Goal: Use online tool/utility: Utilize a website feature to perform a specific function

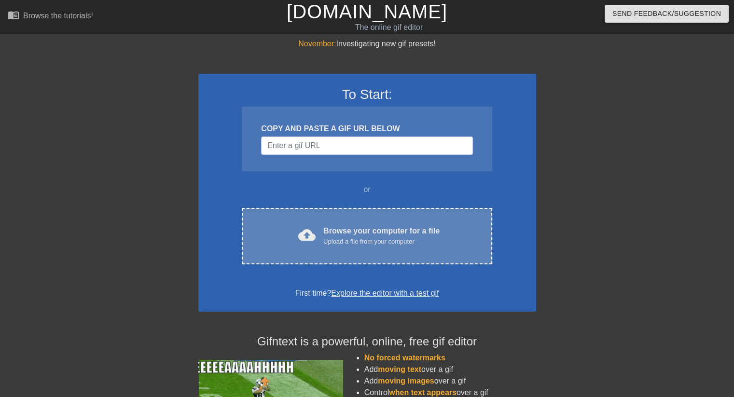
click at [373, 248] on div "cloud_upload Browse your computer for a file Upload a file from your computer C…" at bounding box center [367, 236] width 250 height 56
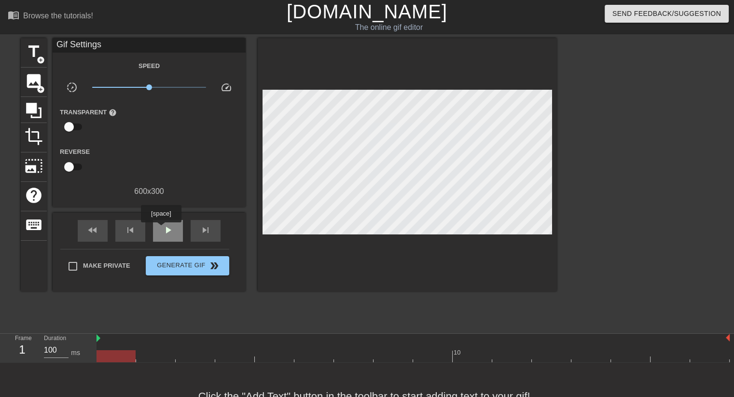
click at [161, 229] on div "play_arrow" at bounding box center [168, 231] width 30 height 22
click at [166, 230] on span "pause" at bounding box center [168, 231] width 12 height 12
click at [166, 230] on span "play_arrow" at bounding box center [168, 231] width 12 height 12
click at [166, 230] on span "pause" at bounding box center [168, 231] width 12 height 12
click at [37, 79] on span "image" at bounding box center [34, 81] width 18 height 18
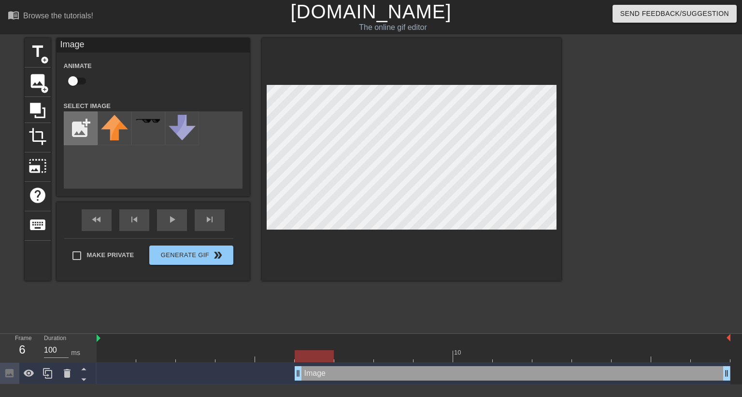
click at [67, 127] on input "file" at bounding box center [80, 128] width 33 height 33
type input "C:\fakepath\laughemoji.png"
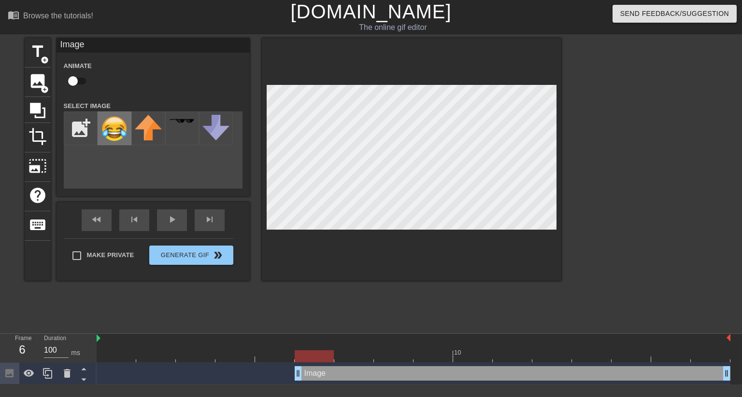
click at [110, 131] on img at bounding box center [114, 128] width 27 height 27
click at [361, 267] on div at bounding box center [411, 159] width 299 height 243
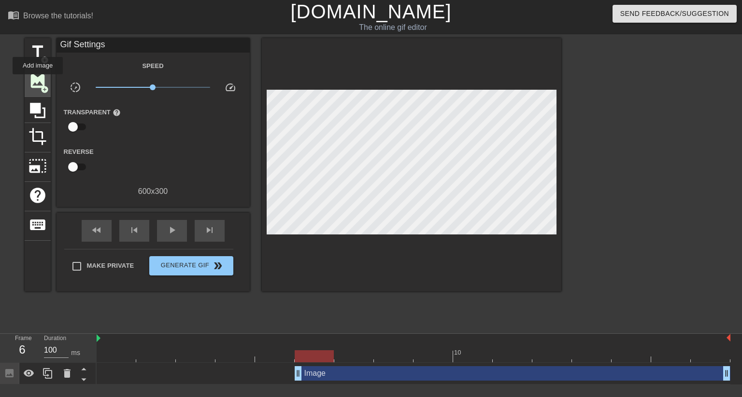
click at [38, 81] on span "image" at bounding box center [37, 81] width 18 height 18
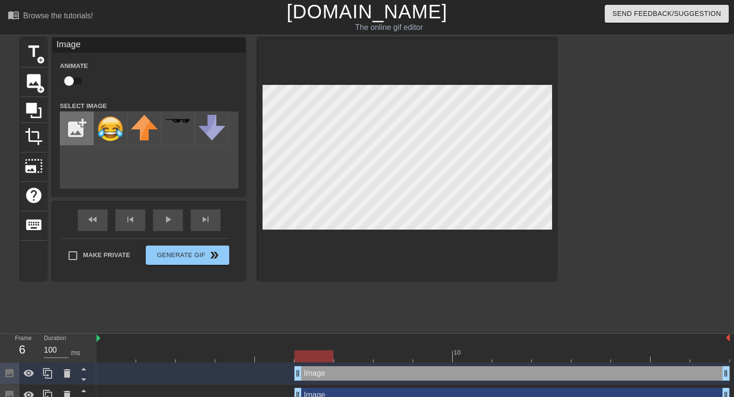
click at [70, 125] on input "file" at bounding box center [76, 128] width 33 height 33
type input "C:\fakepath\hotemoji.png"
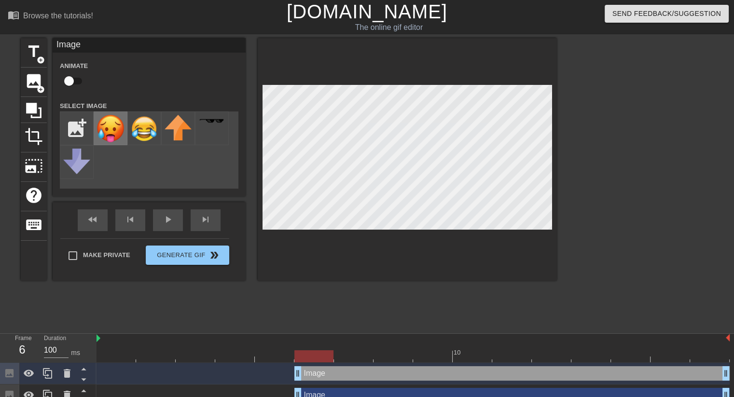
click at [113, 124] on img at bounding box center [110, 129] width 27 height 28
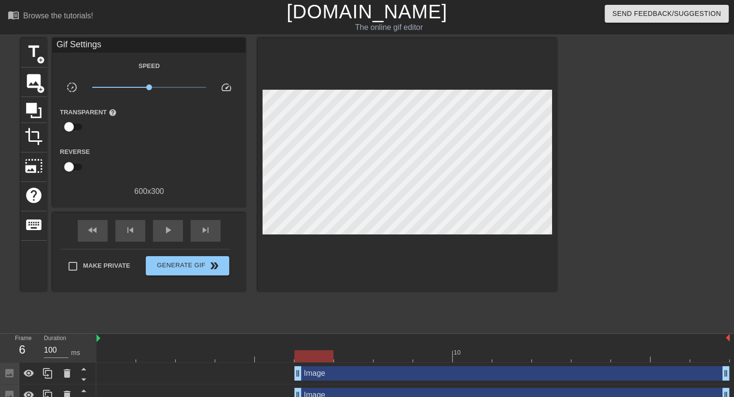
click at [326, 262] on div at bounding box center [407, 164] width 299 height 253
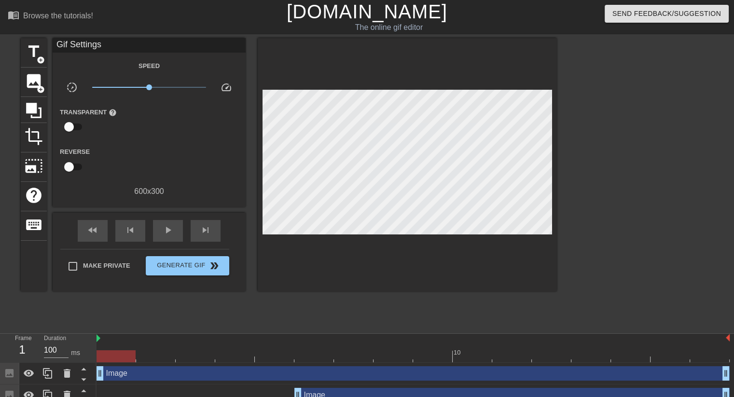
drag, startPoint x: 299, startPoint y: 375, endPoint x: 99, endPoint y: 365, distance: 200.6
click at [99, 365] on div "Image drag_handle drag_handle" at bounding box center [413, 374] width 633 height 22
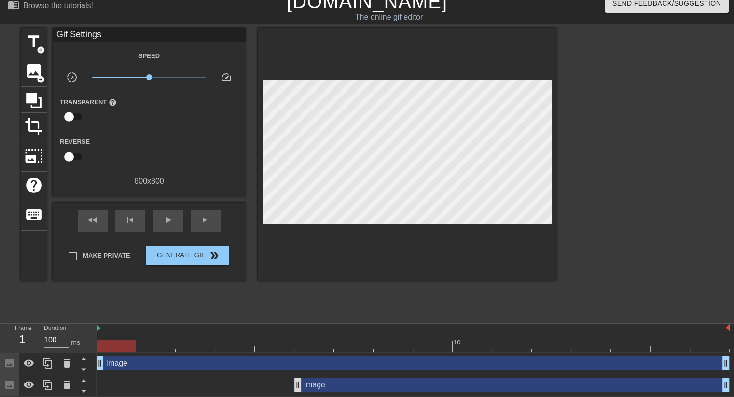
scroll to position [11, 0]
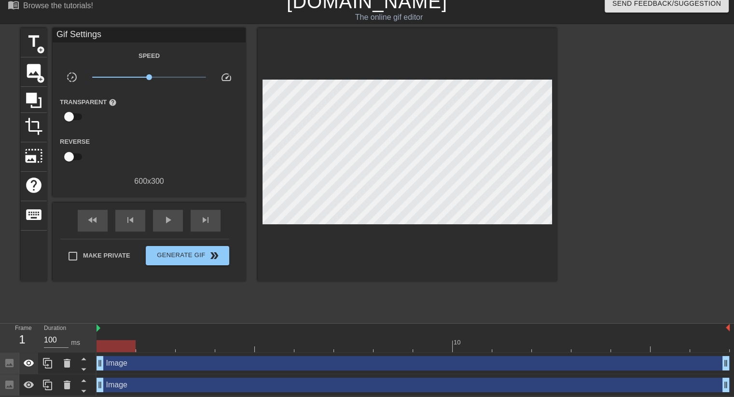
drag, startPoint x: 92, startPoint y: 370, endPoint x: 25, endPoint y: 364, distance: 66.9
click at [22, 368] on div "Frame 1 Duration 100 ms 10 Image drag_handle drag_handle Image drag_handle drag…" at bounding box center [367, 360] width 734 height 72
click at [76, 253] on input "Make Private" at bounding box center [73, 256] width 20 height 20
checkbox input "true"
click at [164, 218] on span "play_arrow" at bounding box center [168, 220] width 12 height 12
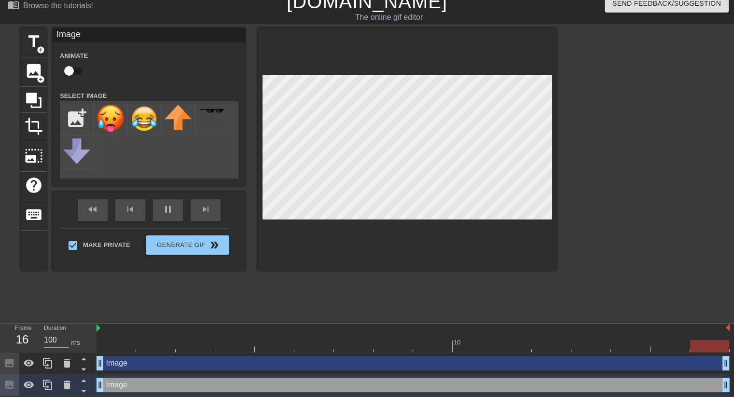
click at [316, 233] on div at bounding box center [407, 149] width 299 height 243
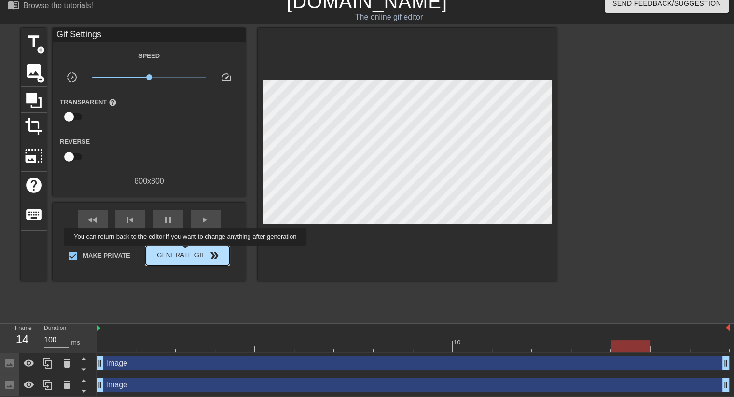
click at [186, 253] on span "Generate Gif double_arrow" at bounding box center [188, 256] width 76 height 12
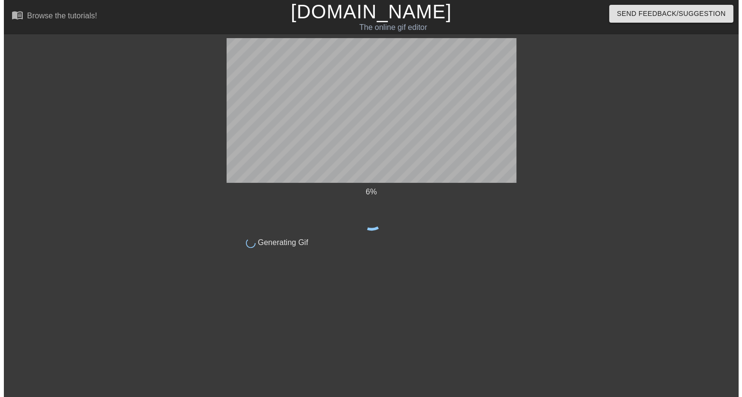
scroll to position [0, 0]
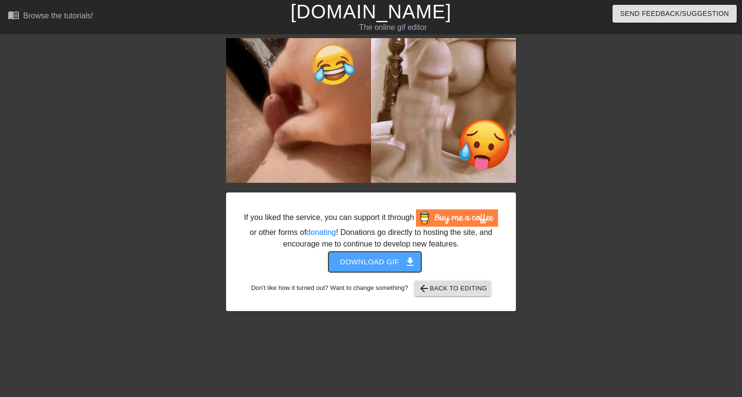
click at [369, 263] on span "Download gif get_app" at bounding box center [375, 262] width 70 height 13
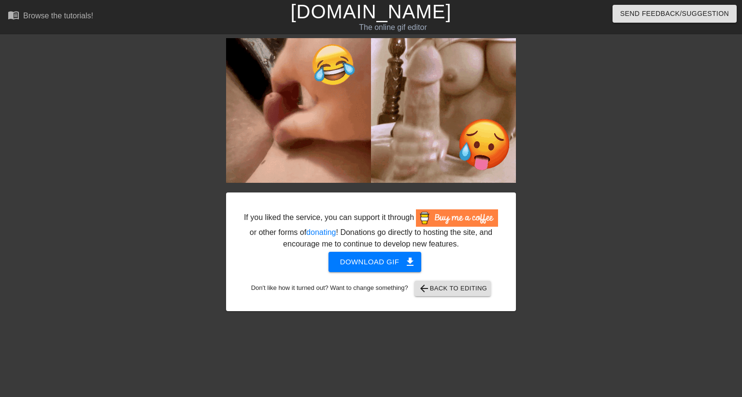
click at [164, 124] on div at bounding box center [142, 183] width 145 height 290
